Goal: Navigation & Orientation: Find specific page/section

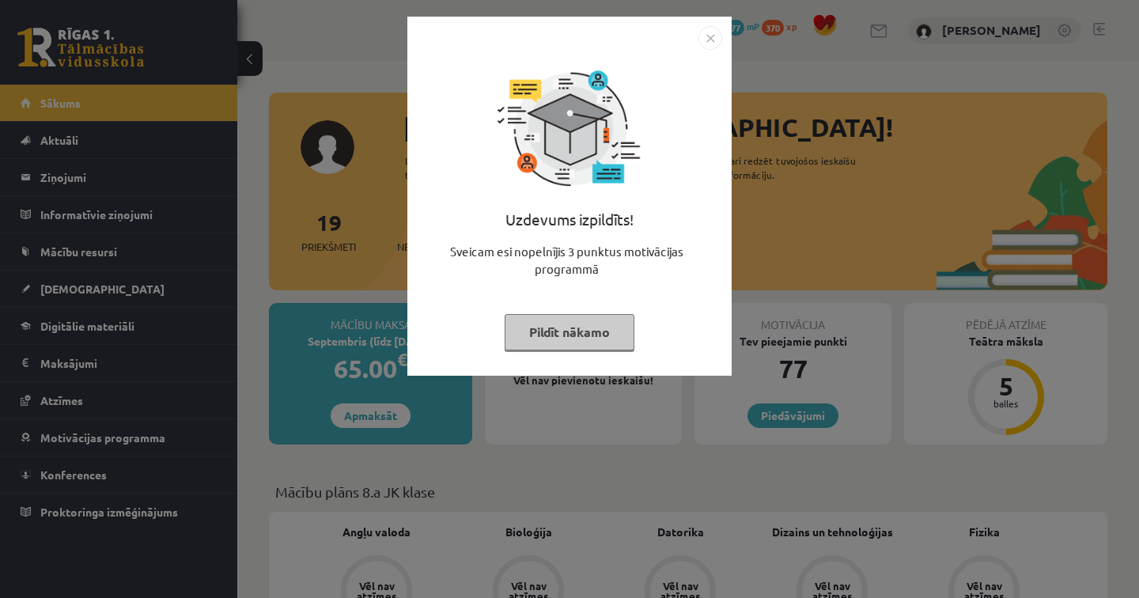
click at [713, 34] on img "Close" at bounding box center [711, 38] width 24 height 24
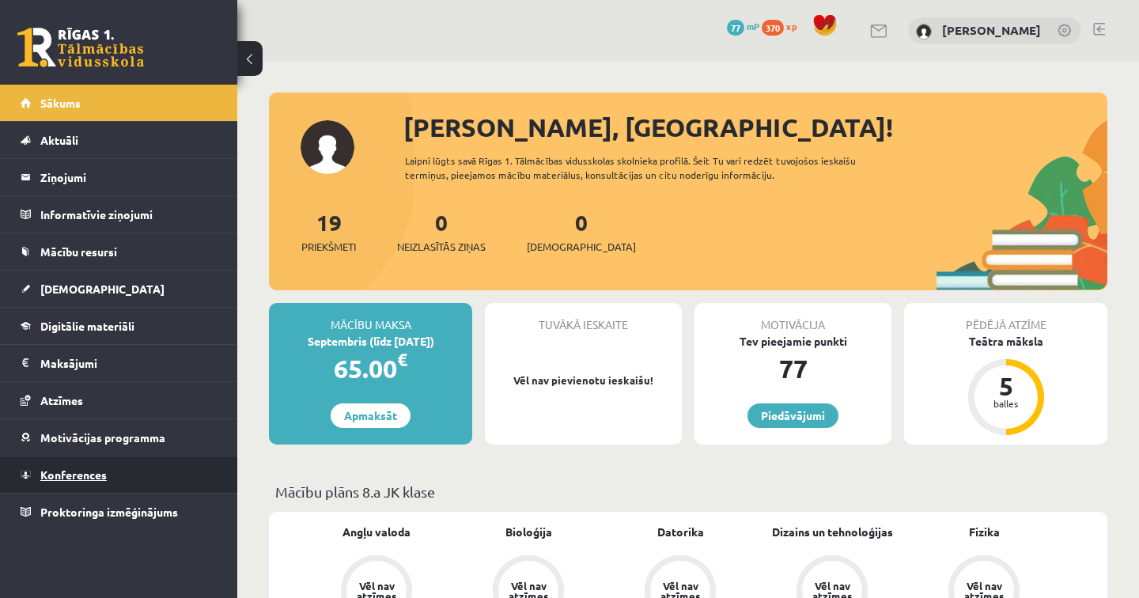
click at [73, 474] on span "Konferences" at bounding box center [73, 475] width 66 height 14
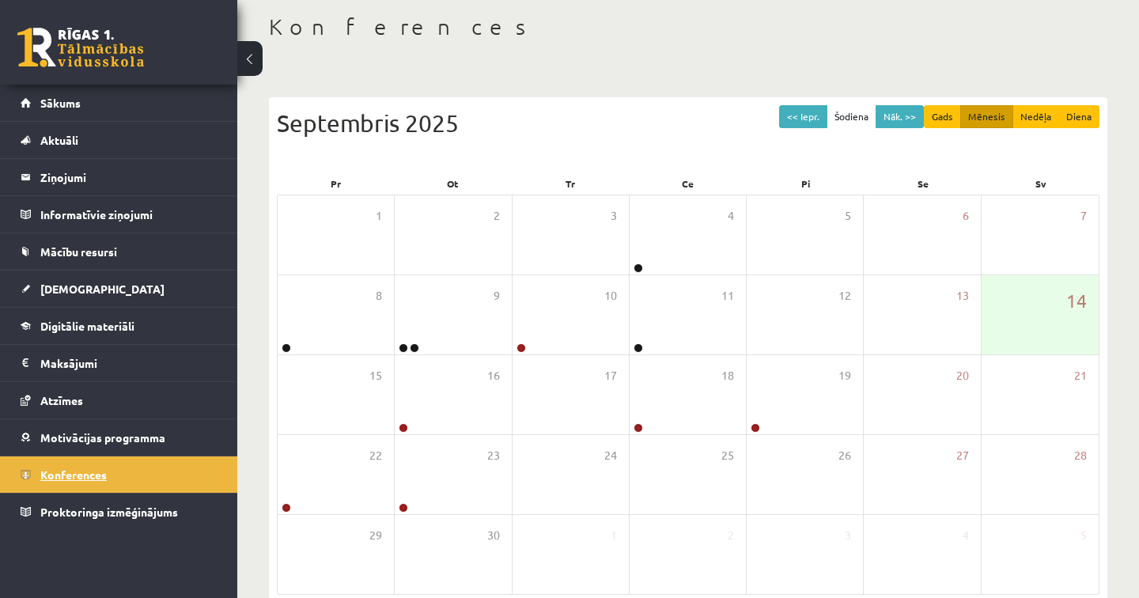
scroll to position [157, 0]
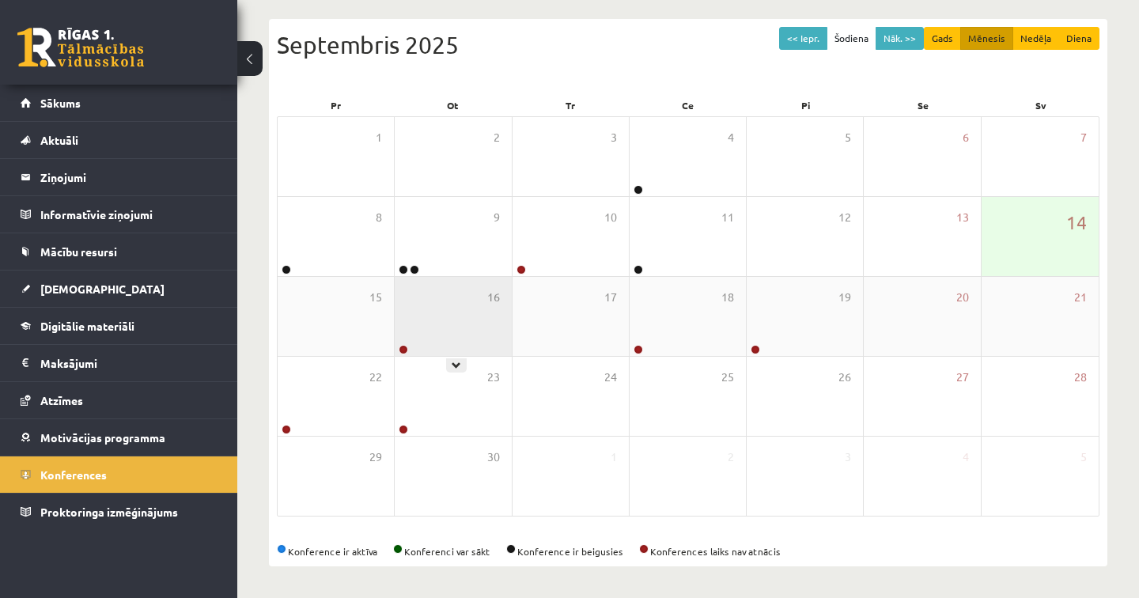
click at [454, 348] on div "16" at bounding box center [453, 316] width 116 height 79
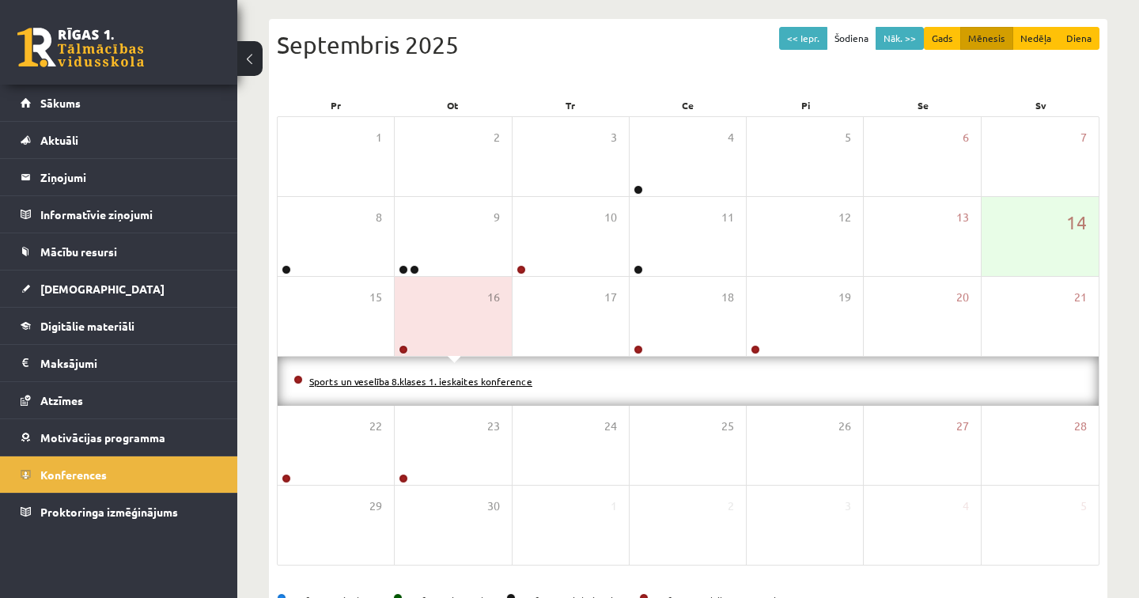
click at [452, 381] on link "Sports un veselība 8.klases 1. ieskaites konference" at bounding box center [420, 381] width 223 height 13
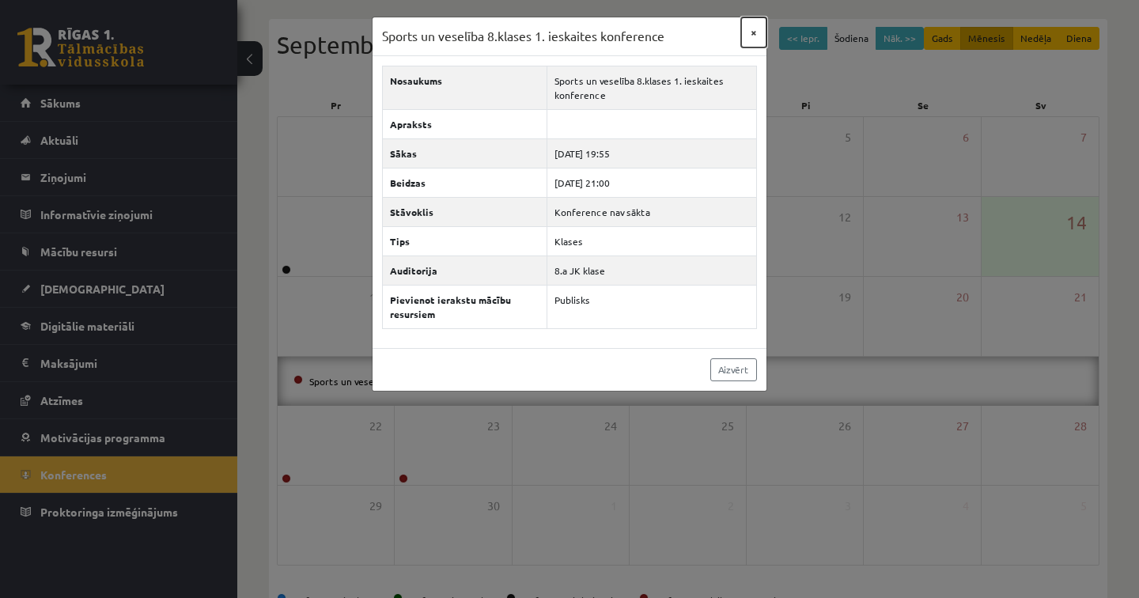
click at [756, 32] on button "×" at bounding box center [753, 32] width 25 height 30
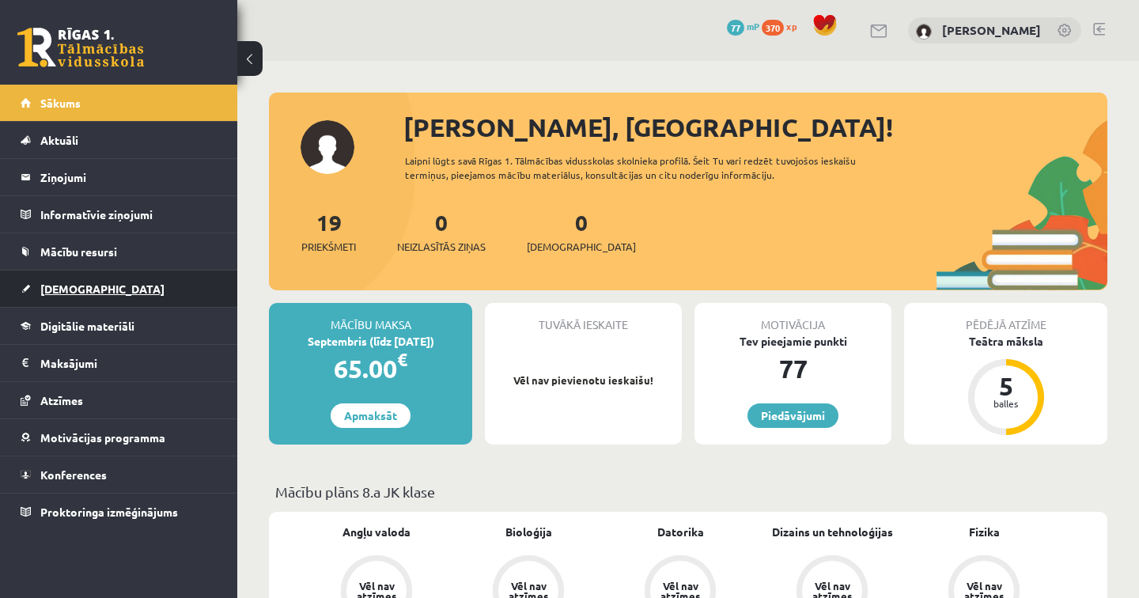
click at [63, 293] on span "[DEMOGRAPHIC_DATA]" at bounding box center [102, 289] width 124 height 14
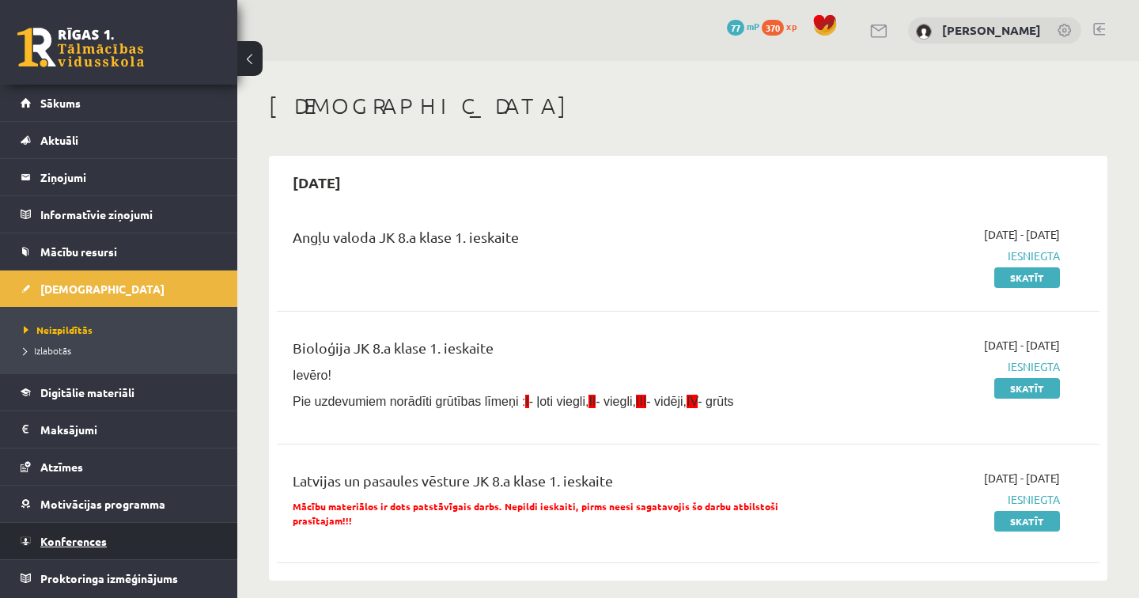
click at [75, 543] on span "Konferences" at bounding box center [73, 541] width 66 height 14
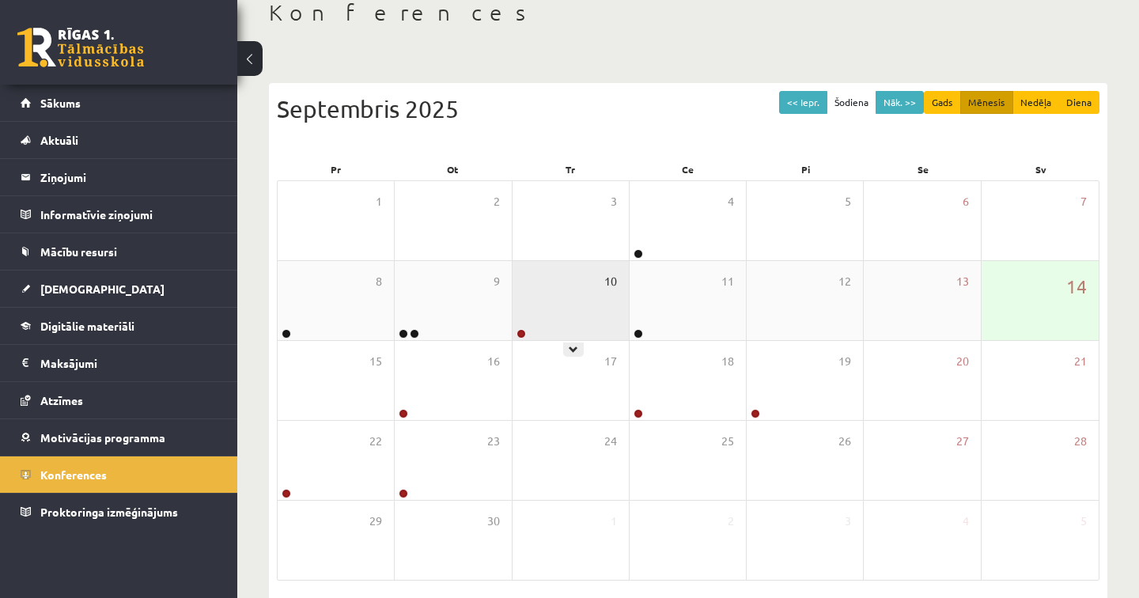
scroll to position [157, 0]
